Goal: Navigation & Orientation: Find specific page/section

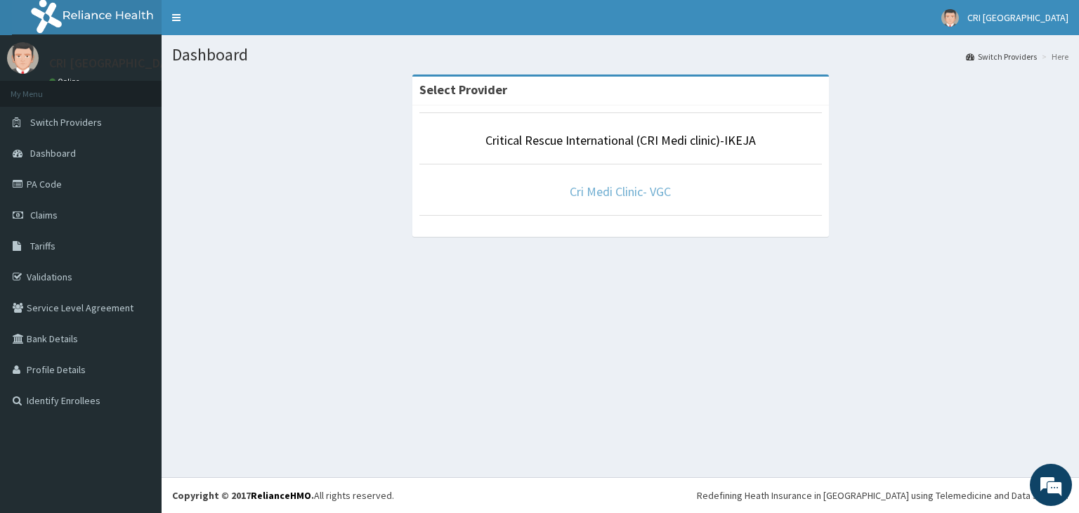
click at [607, 191] on link "Cri Medi Clinic- VGC" at bounding box center [620, 191] width 101 height 16
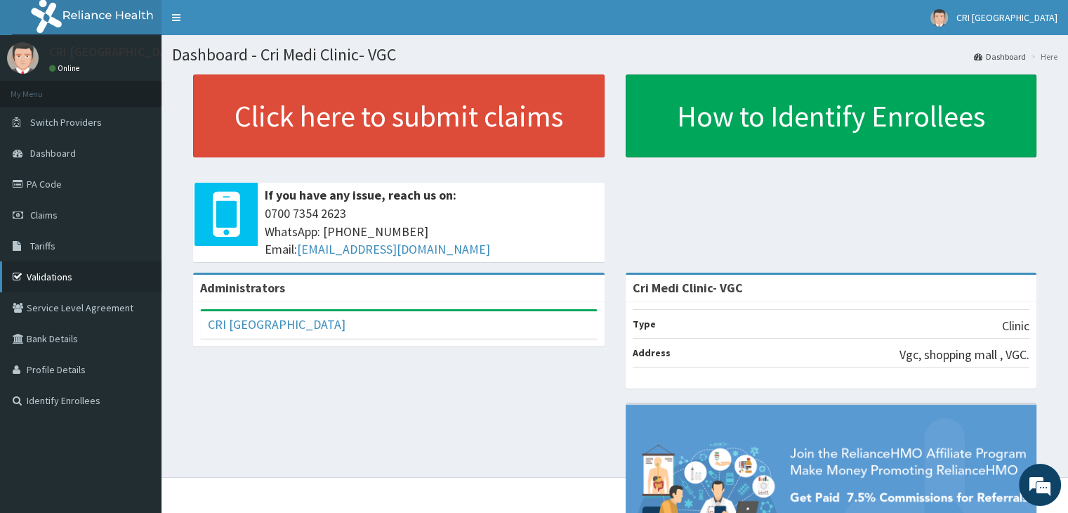
click at [64, 276] on link "Validations" at bounding box center [81, 276] width 162 height 31
